Goal: Entertainment & Leisure: Browse casually

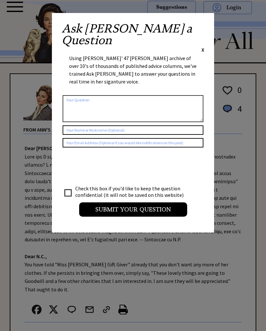
click at [205, 23] on div "Ask Ann a Question X Using Ann Landers' 47 vear archive of over 10's of thousan…" at bounding box center [133, 123] width 162 height 220
click at [202, 46] on span "X" at bounding box center [203, 49] width 3 height 6
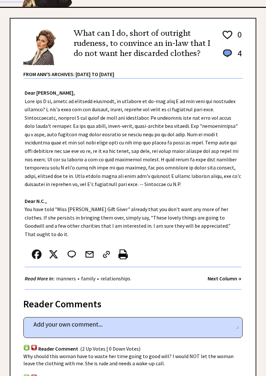
scroll to position [56, 0]
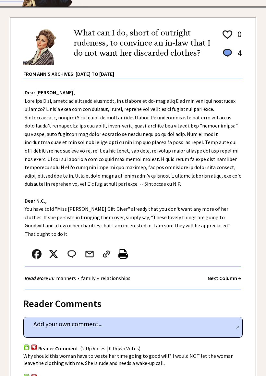
click at [227, 275] on strong "Next Column →" at bounding box center [225, 278] width 34 height 6
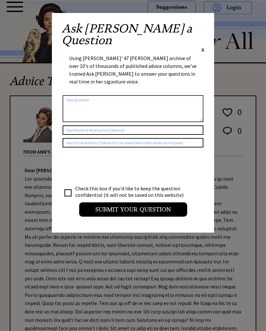
click at [204, 46] on span "X" at bounding box center [203, 49] width 3 height 6
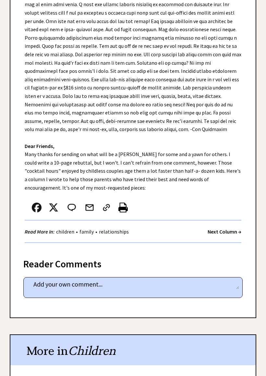
scroll to position [257, 0]
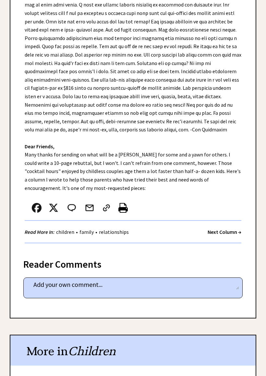
click at [237, 228] on strong "Next Column →" at bounding box center [225, 231] width 34 height 6
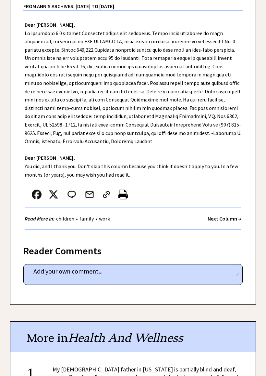
scroll to position [146, 0]
click at [230, 215] on strong "Next Column →" at bounding box center [225, 218] width 34 height 6
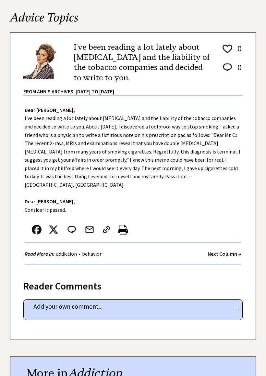
scroll to position [64, 0]
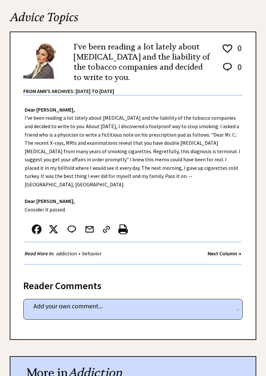
click at [235, 250] on strong "Next Column →" at bounding box center [225, 253] width 34 height 6
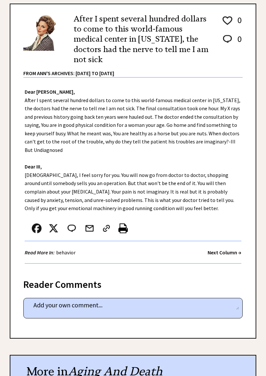
scroll to position [92, 0]
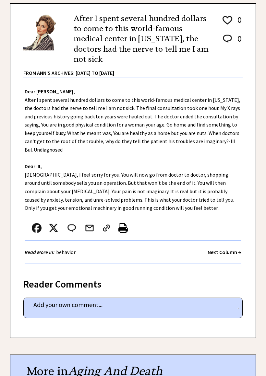
click at [230, 249] on strong "Next Column →" at bounding box center [225, 252] width 34 height 6
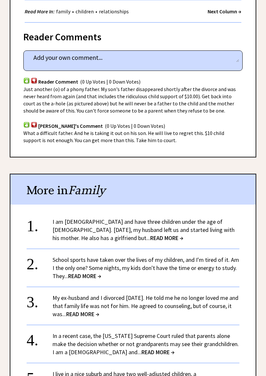
scroll to position [403, 0]
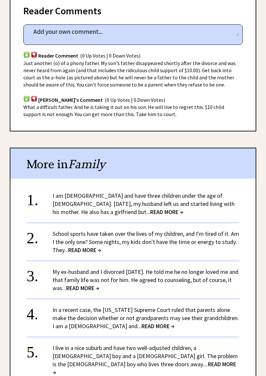
click at [217, 192] on link "I am [DEMOGRAPHIC_DATA] and have three children under the age of [DEMOGRAPHIC_D…" at bounding box center [144, 204] width 182 height 24
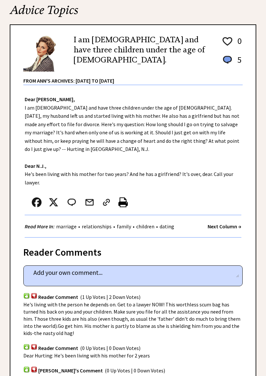
scroll to position [70, 0]
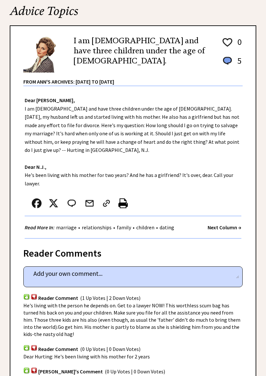
click at [228, 224] on strong "Next Column →" at bounding box center [225, 227] width 34 height 6
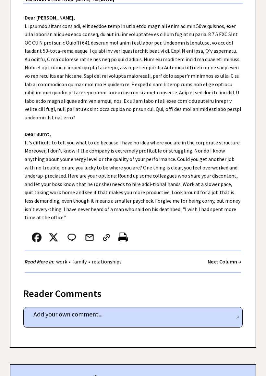
scroll to position [166, 0]
click at [236, 258] on strong "Next Column →" at bounding box center [225, 261] width 34 height 6
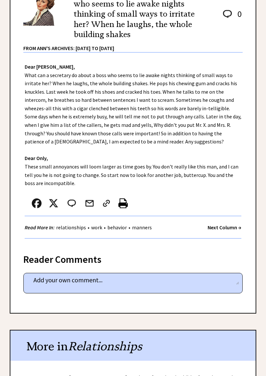
scroll to position [117, 0]
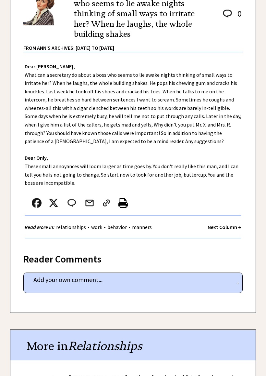
click at [235, 226] on strong "Next Column →" at bounding box center [225, 227] width 34 height 6
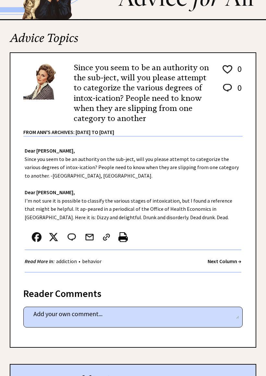
scroll to position [45, 0]
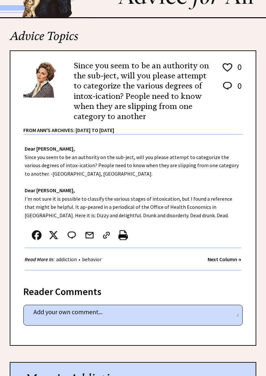
click at [235, 256] on strong "Next Column →" at bounding box center [225, 259] width 34 height 6
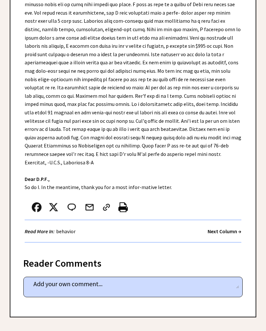
scroll to position [215, 0]
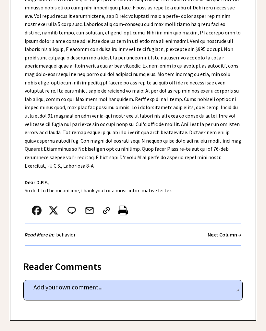
click at [227, 232] on strong "Next Column →" at bounding box center [225, 235] width 34 height 6
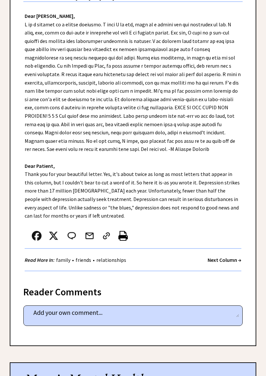
scroll to position [155, 0]
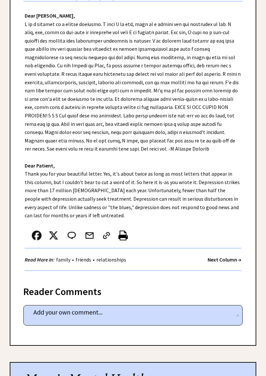
click at [230, 256] on strong "Next Column →" at bounding box center [225, 259] width 34 height 6
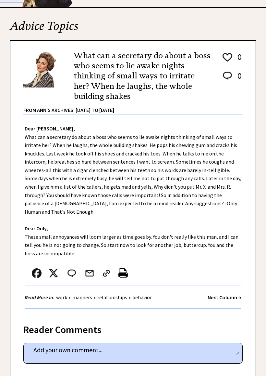
scroll to position [58, 0]
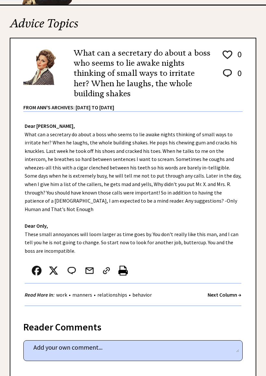
click at [234, 291] on strong "Next Column →" at bounding box center [225, 294] width 34 height 6
